Goal: Task Accomplishment & Management: Use online tool/utility

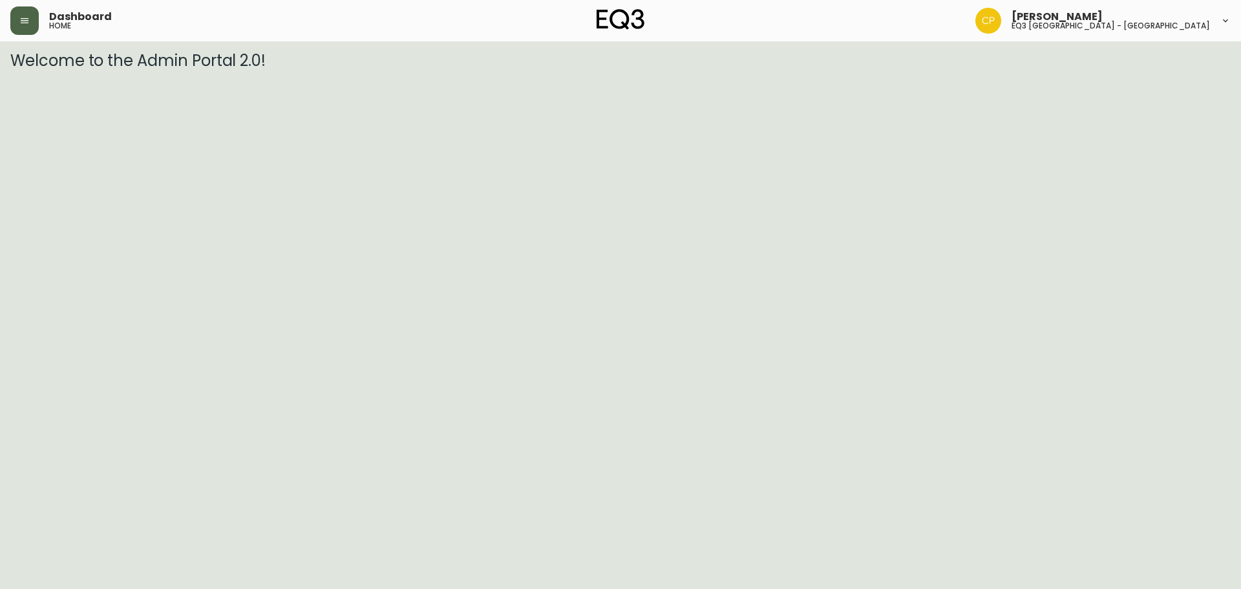
click at [28, 20] on icon "button" at bounding box center [24, 21] width 10 height 10
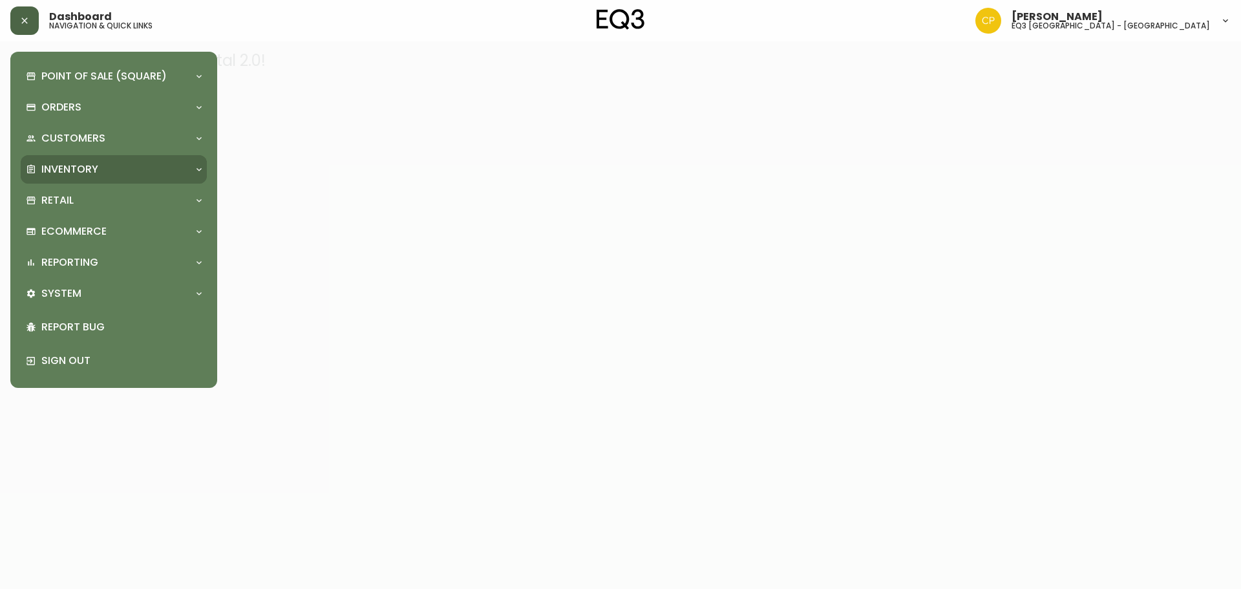
click at [120, 162] on div "Inventory" at bounding box center [107, 169] width 163 height 14
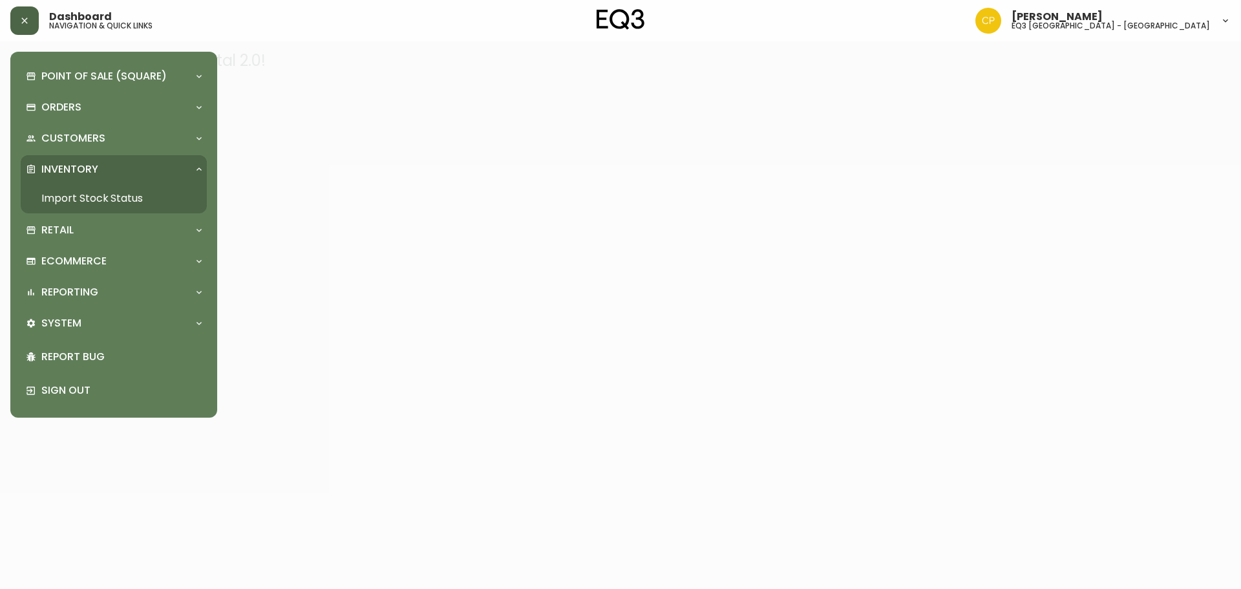
click at [120, 162] on div "Inventory" at bounding box center [107, 169] width 163 height 14
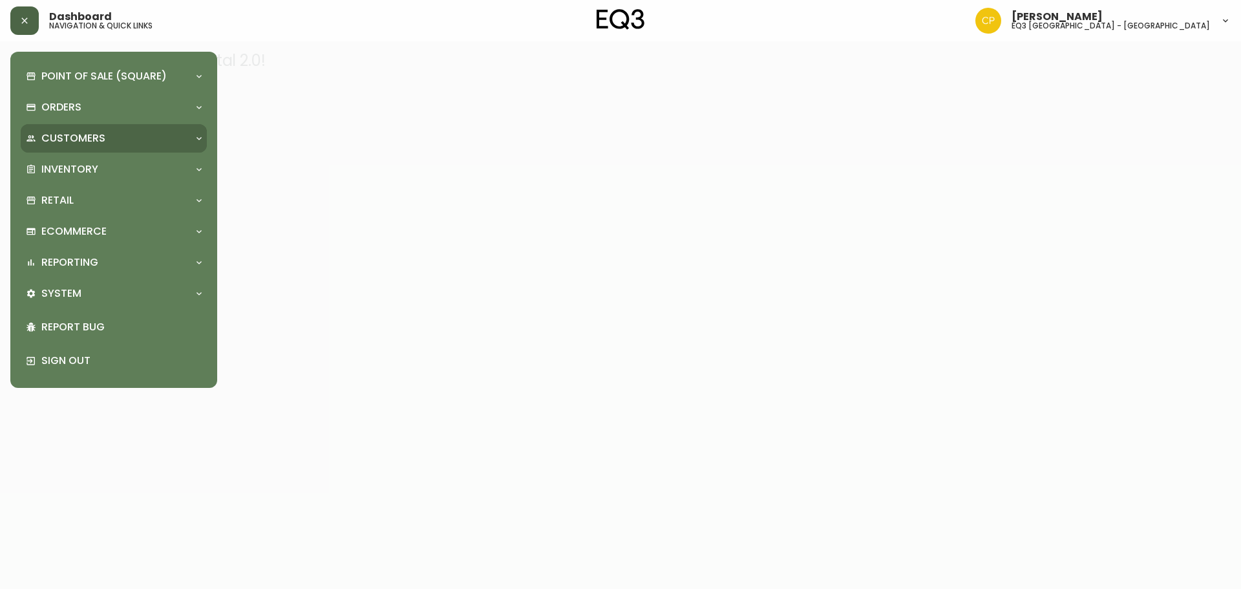
click at [143, 136] on div "Customers" at bounding box center [107, 138] width 163 height 14
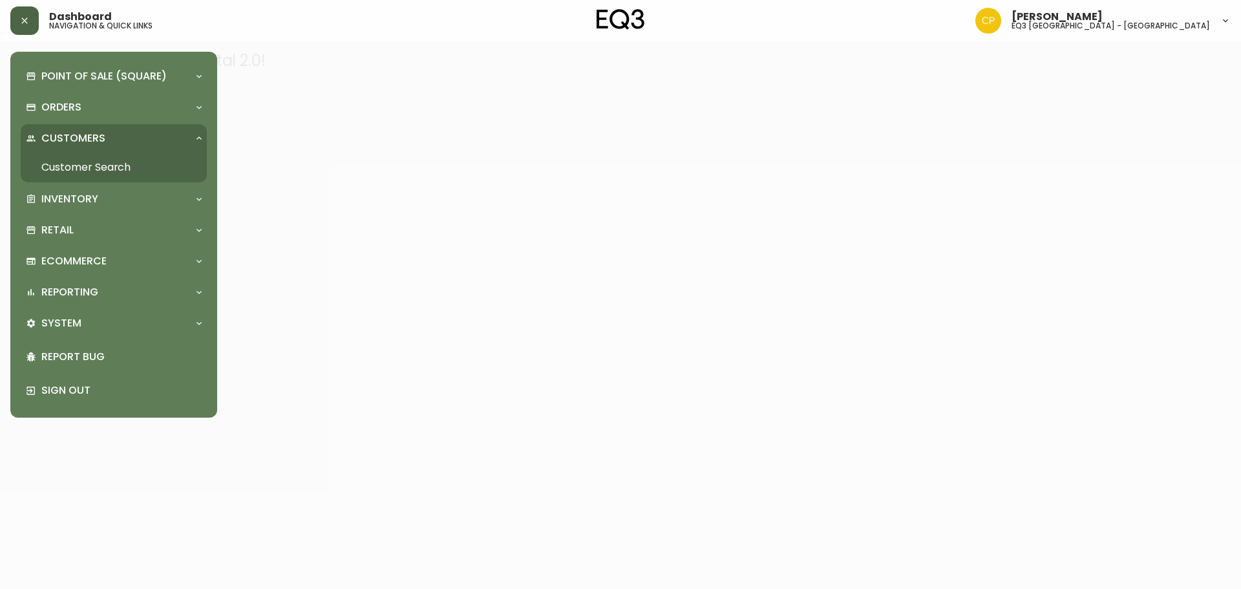
click at [145, 126] on div "Customers" at bounding box center [114, 138] width 186 height 28
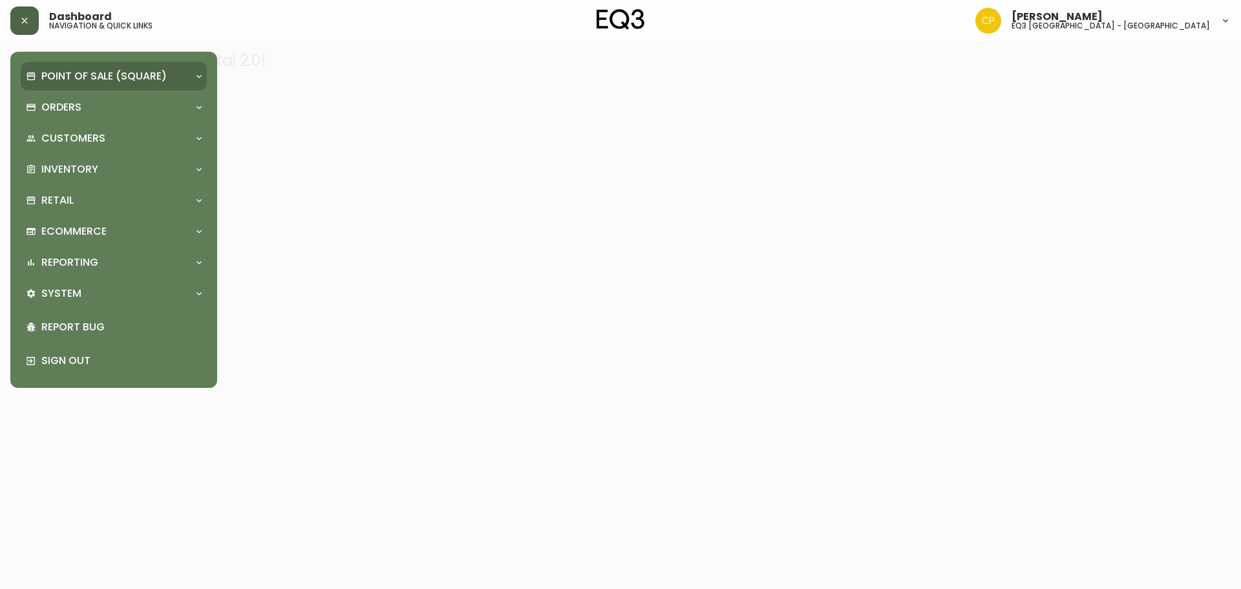
click at [163, 78] on p "Point of Sale (Square)" at bounding box center [103, 76] width 125 height 14
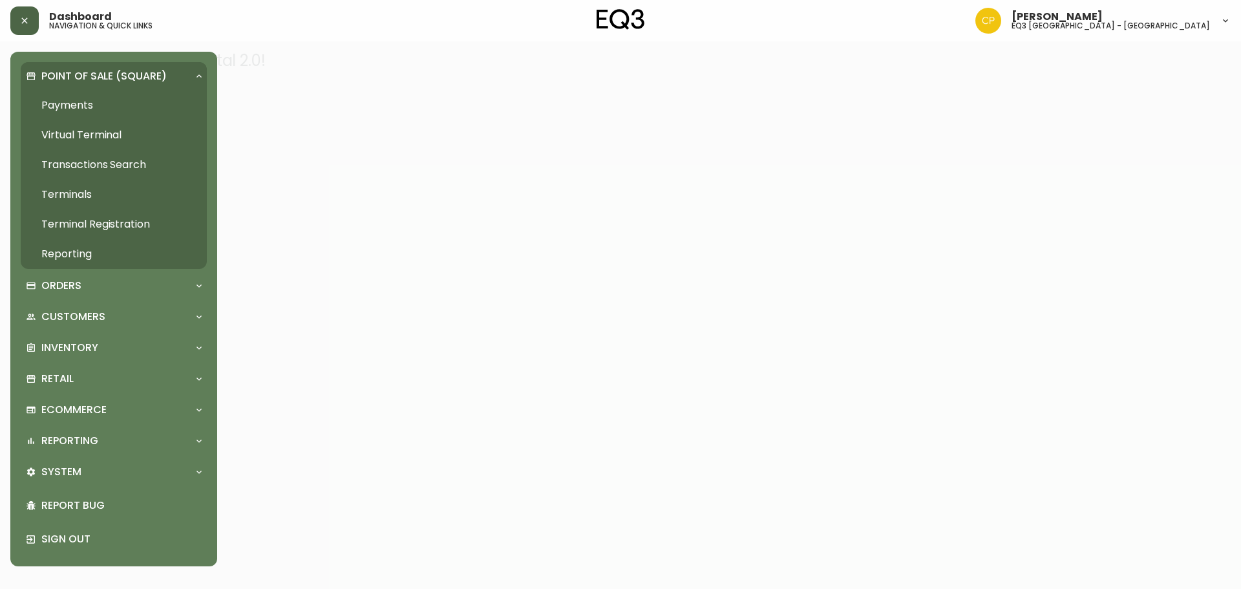
click at [163, 78] on p "Point of Sale (Square)" at bounding box center [103, 76] width 125 height 14
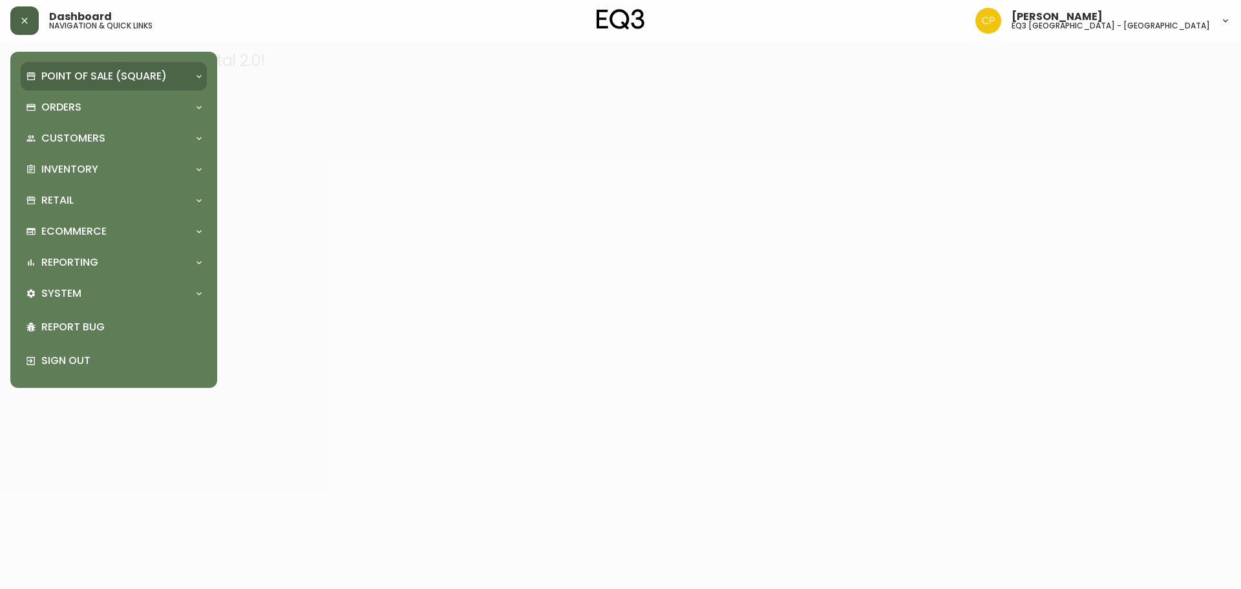
click at [163, 78] on p "Point of Sale (Square)" at bounding box center [103, 76] width 125 height 14
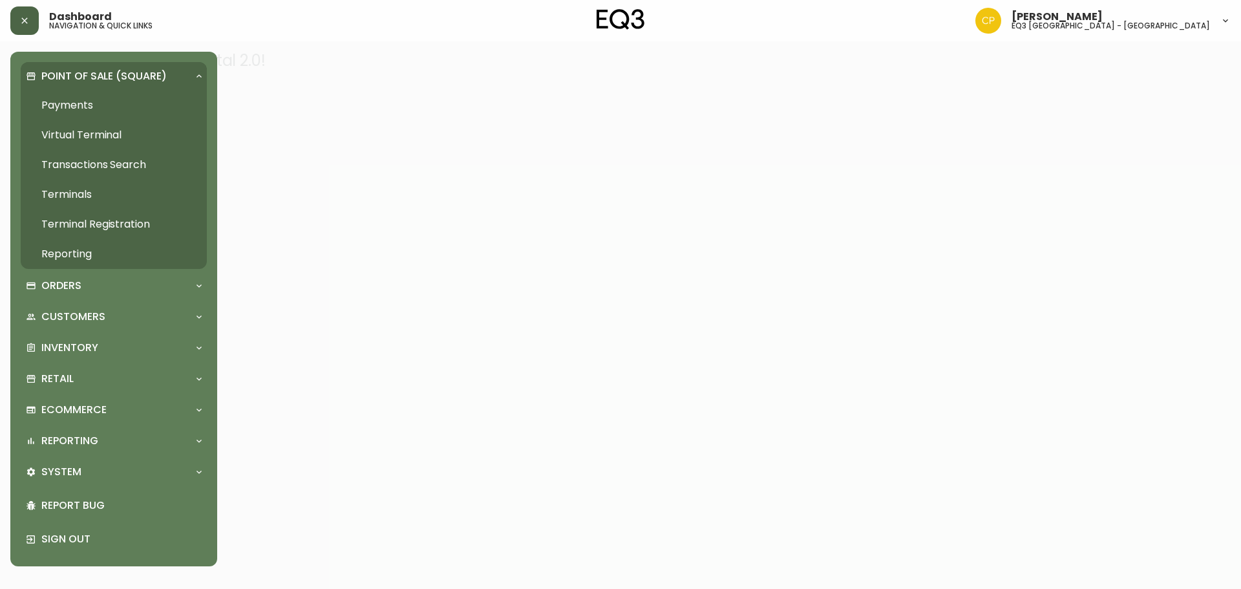
click at [163, 78] on p "Point of Sale (Square)" at bounding box center [103, 76] width 125 height 14
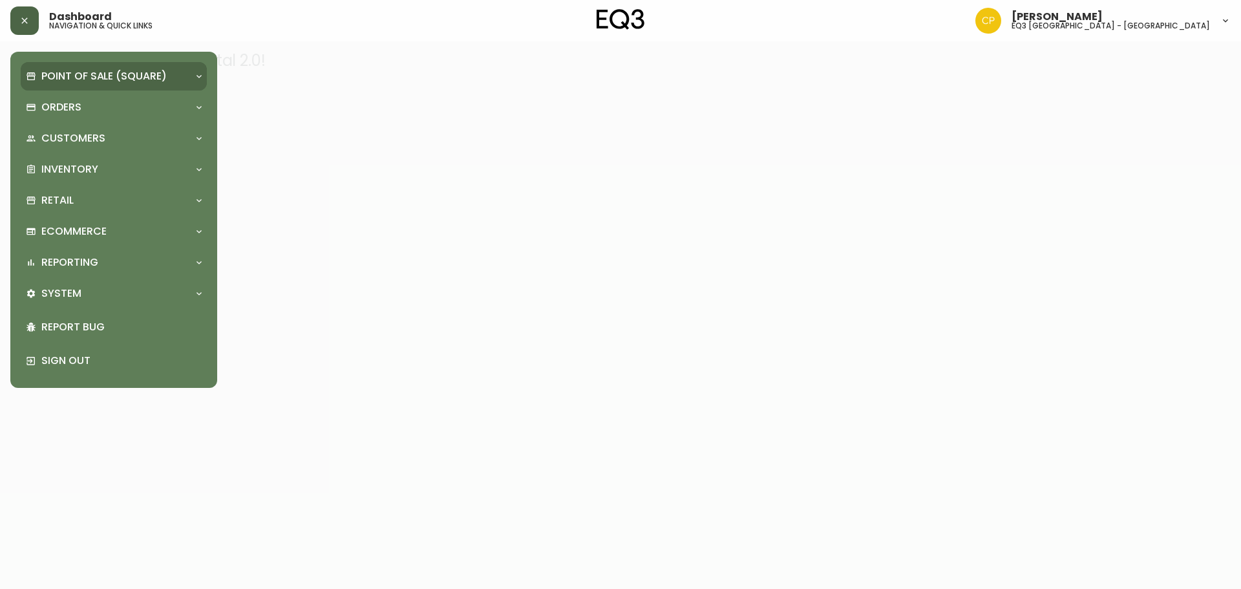
click at [163, 78] on p "Point of Sale (Square)" at bounding box center [103, 76] width 125 height 14
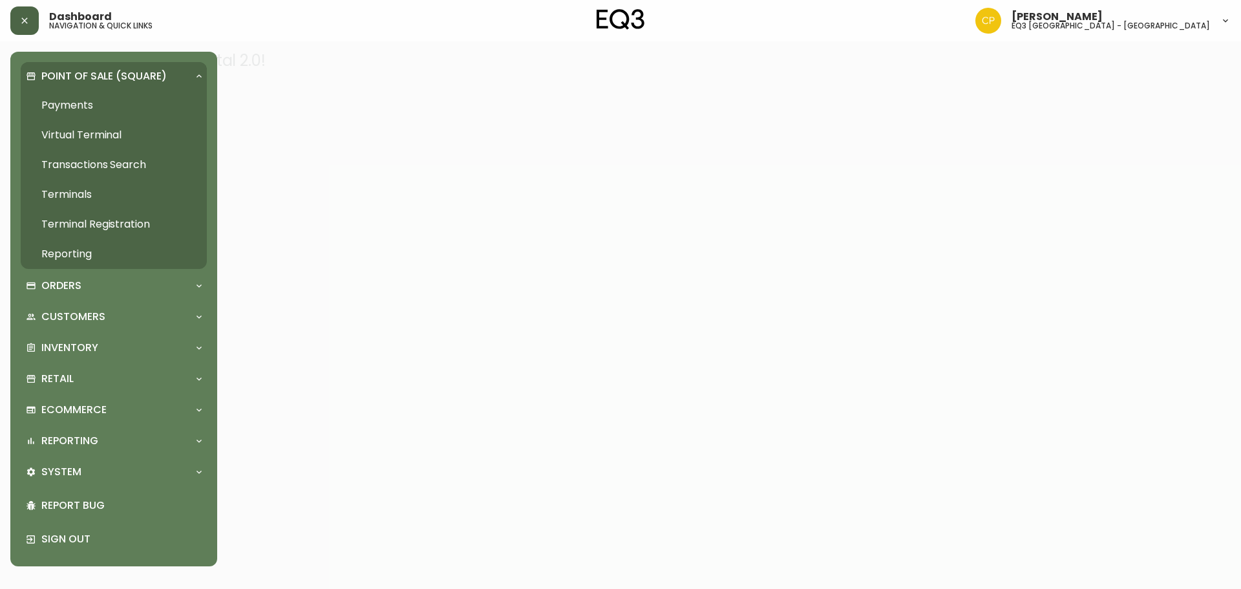
click at [163, 78] on p "Point of Sale (Square)" at bounding box center [103, 76] width 125 height 14
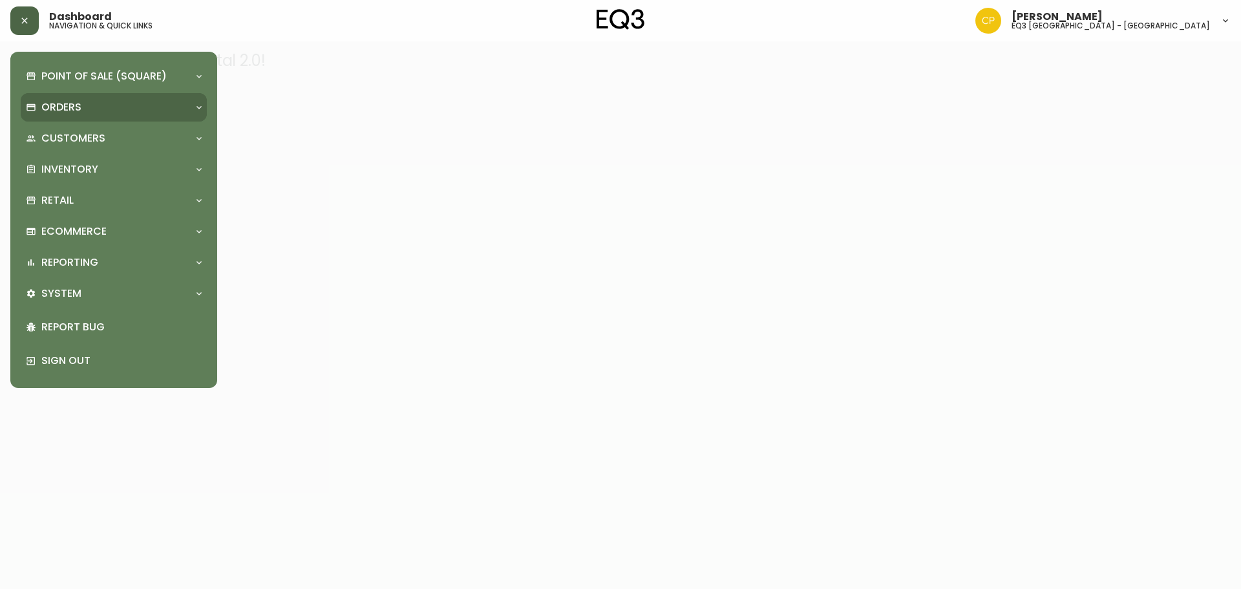
click at [176, 110] on div "Orders" at bounding box center [107, 107] width 163 height 14
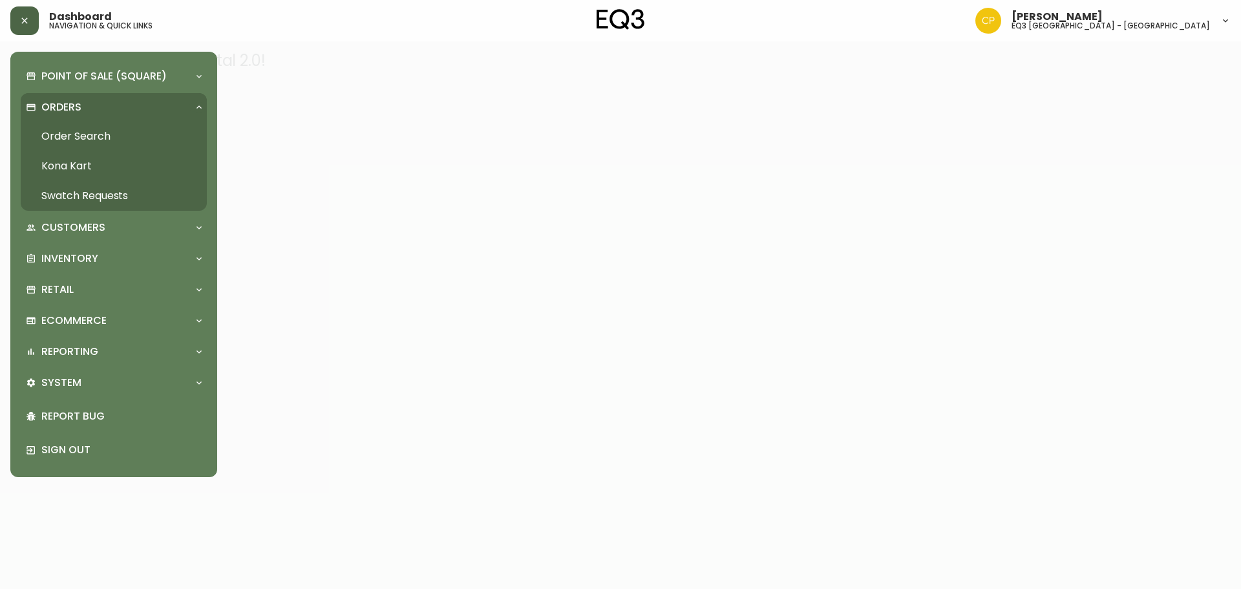
click at [176, 110] on div "Orders" at bounding box center [107, 107] width 163 height 14
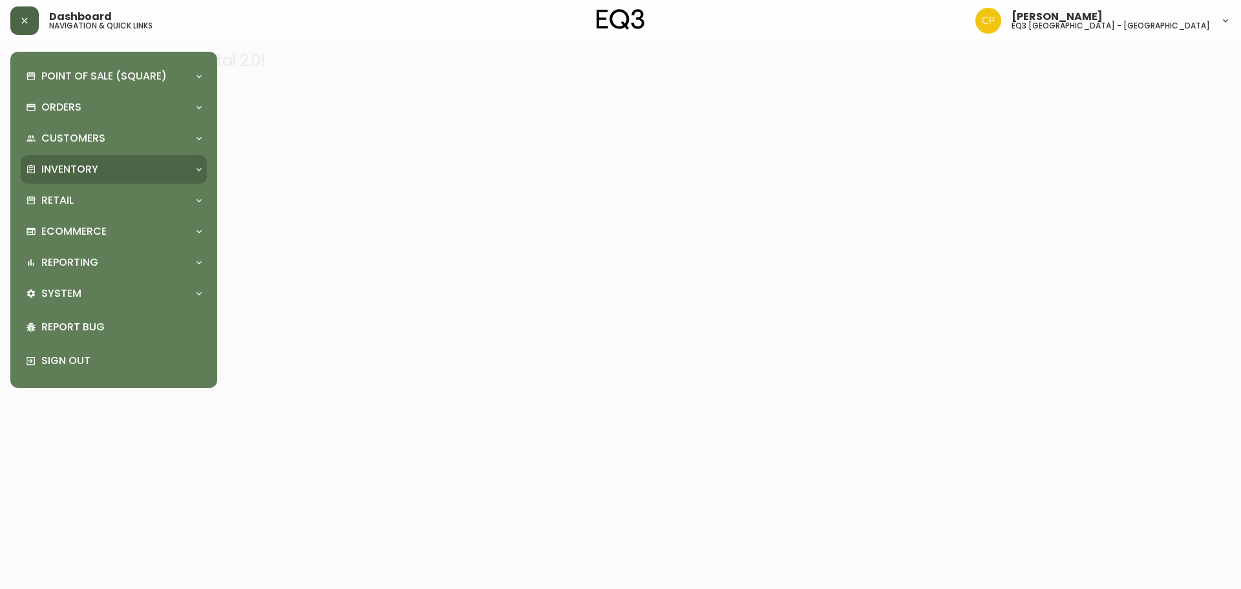
click at [171, 173] on div "Inventory" at bounding box center [107, 169] width 163 height 14
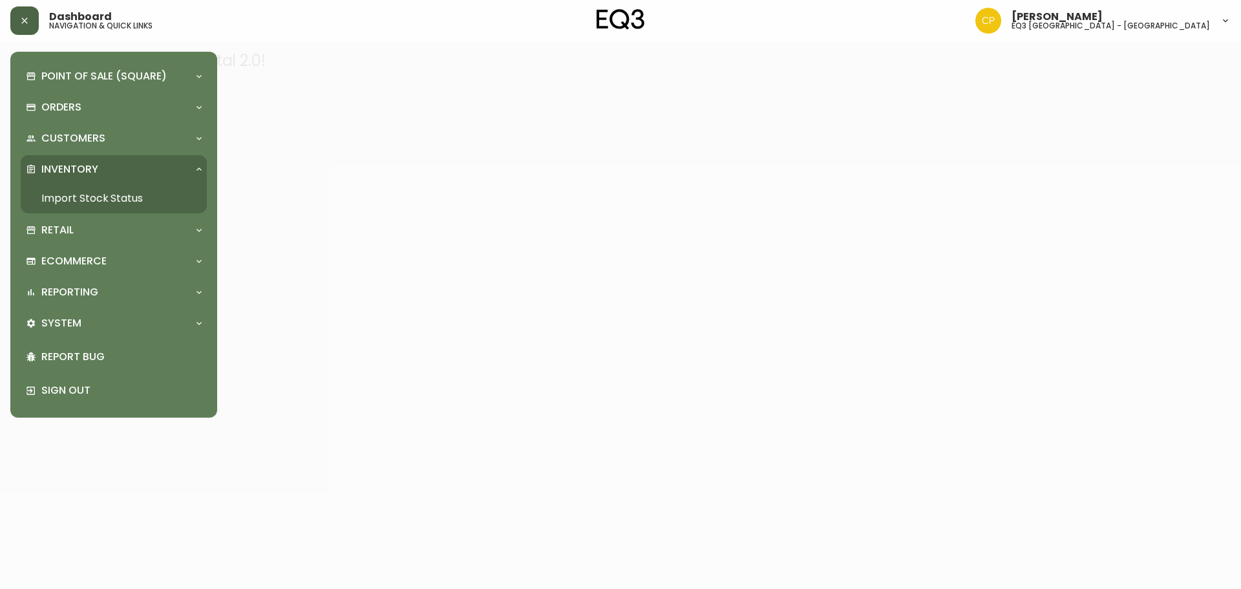
click at [134, 200] on link "Import Stock Status" at bounding box center [114, 199] width 186 height 30
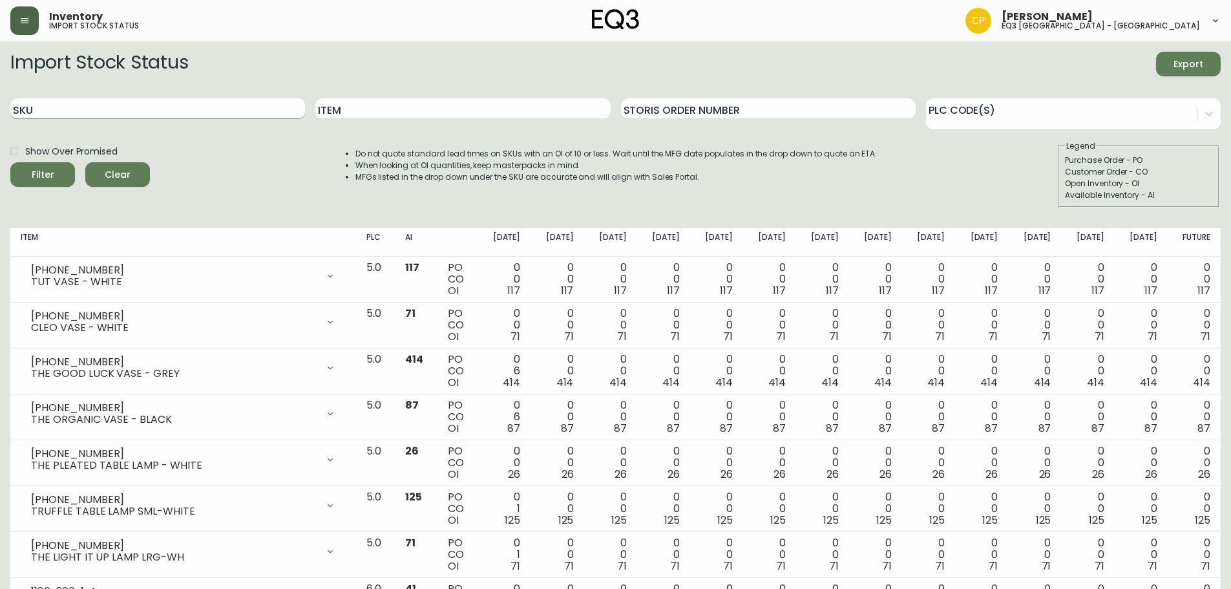
click at [187, 116] on input "SKU" at bounding box center [157, 108] width 295 height 21
paste input "3190-492-8"
type input "3190-492-8"
click at [10, 162] on button "Filter" at bounding box center [42, 174] width 65 height 25
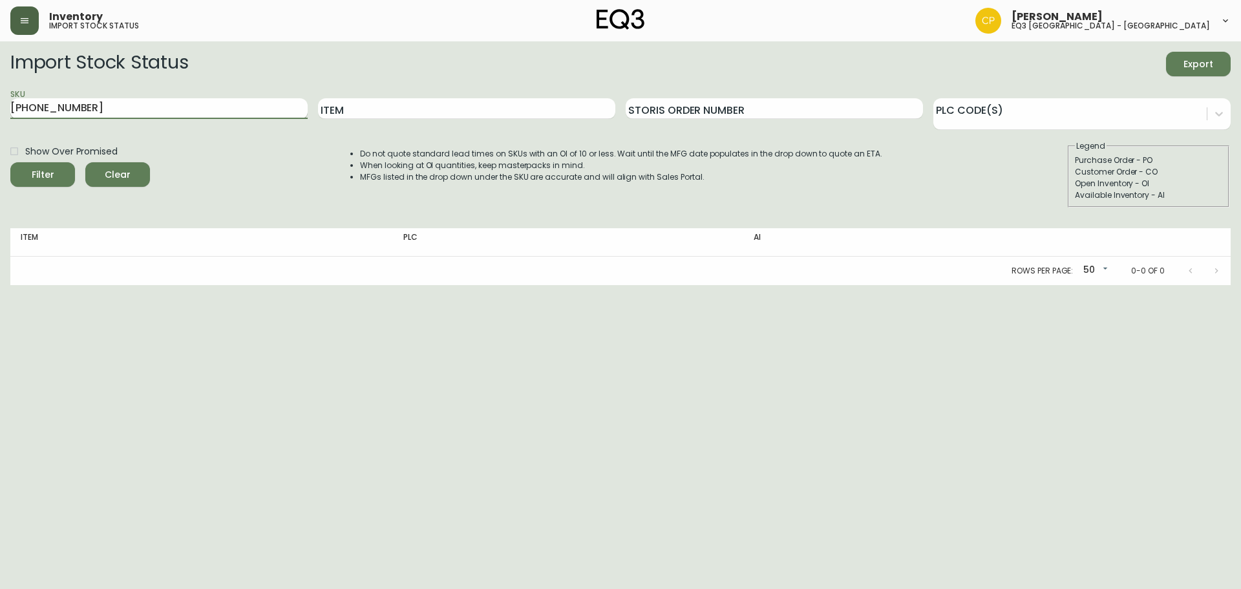
click at [168, 110] on input "3190-492-8" at bounding box center [158, 108] width 297 height 21
click at [10, 162] on button "Filter" at bounding box center [42, 174] width 65 height 25
drag, startPoint x: 157, startPoint y: 110, endPoint x: 0, endPoint y: 96, distance: 157.6
click at [0, 96] on main "Import Stock Status Export SKU 3190-492-8 Item Storis Order Number PLC Code(s) …" at bounding box center [620, 163] width 1241 height 244
paste input "3190-492-8"
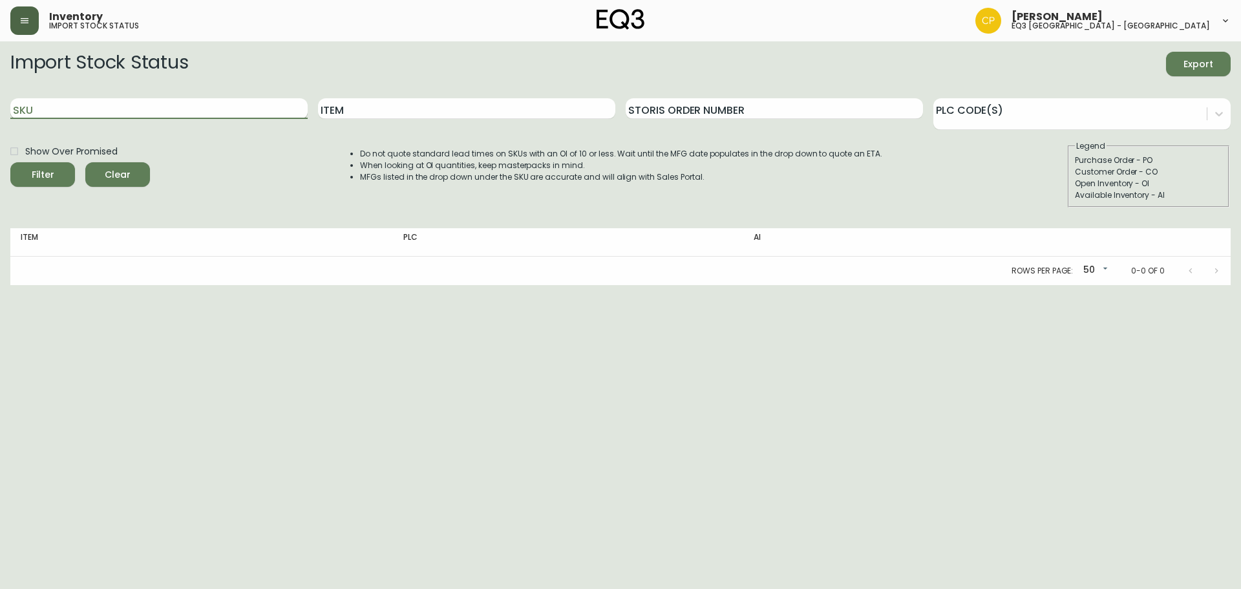
type input "3190-492-8"
click at [10, 162] on button "Filter" at bounding box center [42, 174] width 65 height 25
drag, startPoint x: 92, startPoint y: 113, endPoint x: 0, endPoint y: 118, distance: 91.9
click at [0, 118] on main "Import Stock Status Export SKU 3190-492-8 Item Storis Order Number PLC Code(s) …" at bounding box center [620, 163] width 1241 height 244
click at [105, 103] on input "SKU" at bounding box center [158, 108] width 297 height 21
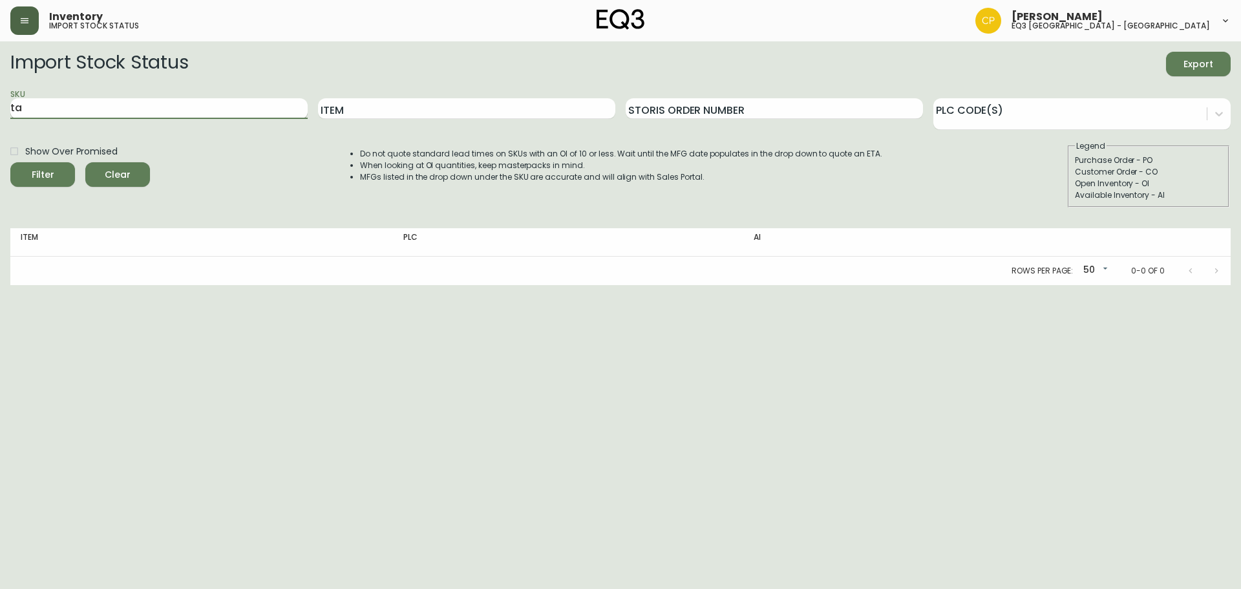
type input "t"
click at [380, 109] on input "Item" at bounding box center [466, 108] width 297 height 21
type input "tartan"
click at [10, 162] on button "Filter" at bounding box center [42, 174] width 65 height 25
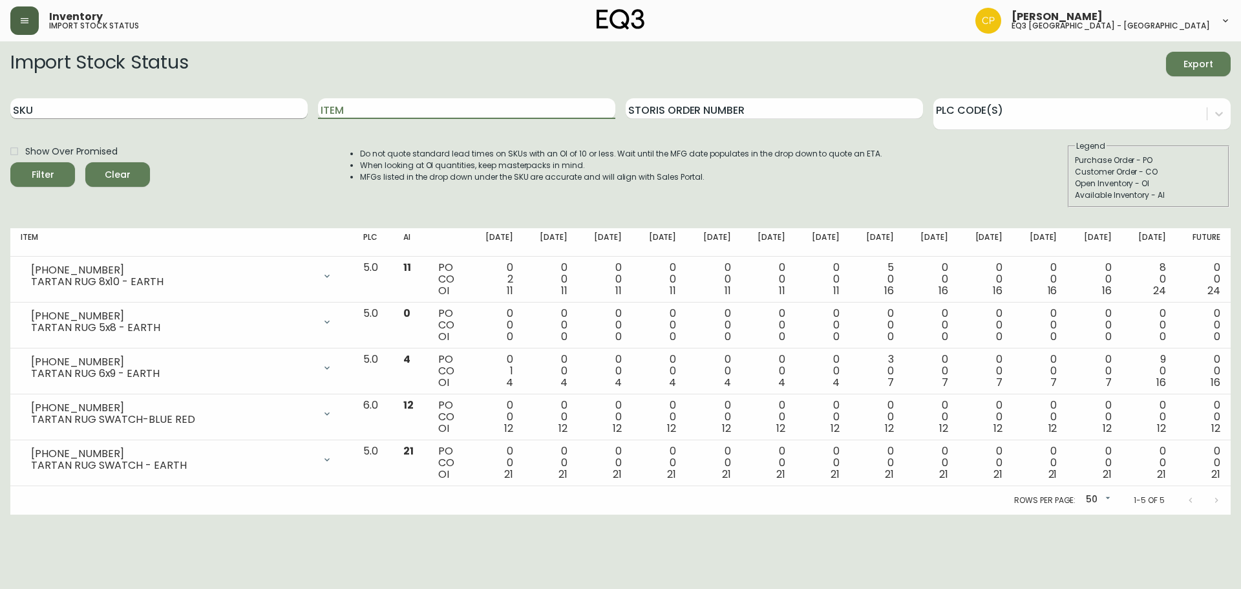
click at [149, 106] on input "SKU" at bounding box center [158, 108] width 297 height 21
paste input "3190-492-8"
type input "3190-492-8"
click at [355, 111] on input "Item" at bounding box center [466, 108] width 297 height 21
click at [118, 105] on input "3190-492-8" at bounding box center [158, 108] width 297 height 21
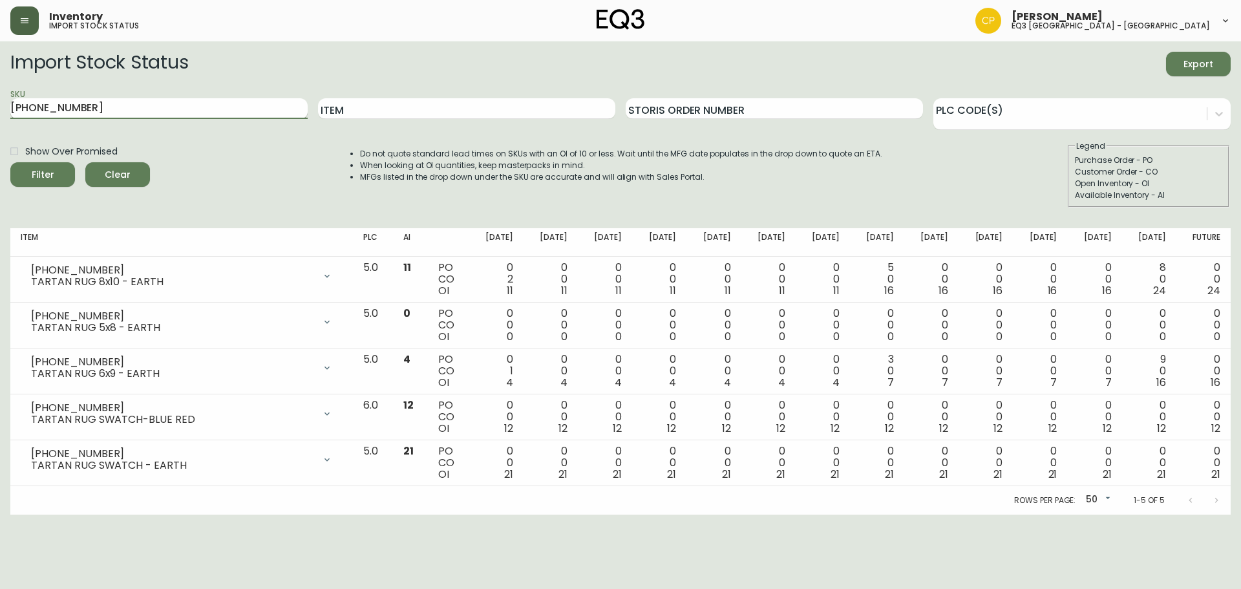
click at [10, 162] on button "Filter" at bounding box center [42, 174] width 65 height 25
